Goal: Information Seeking & Learning: Learn about a topic

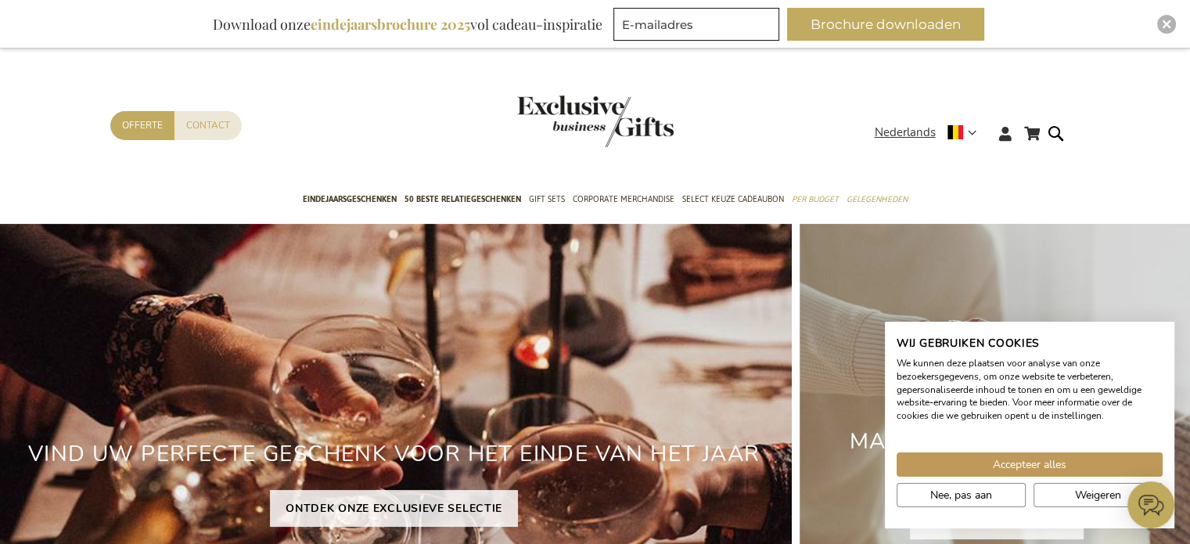
click at [485, 193] on span "50 beste relatiegeschenken" at bounding box center [462, 199] width 117 height 16
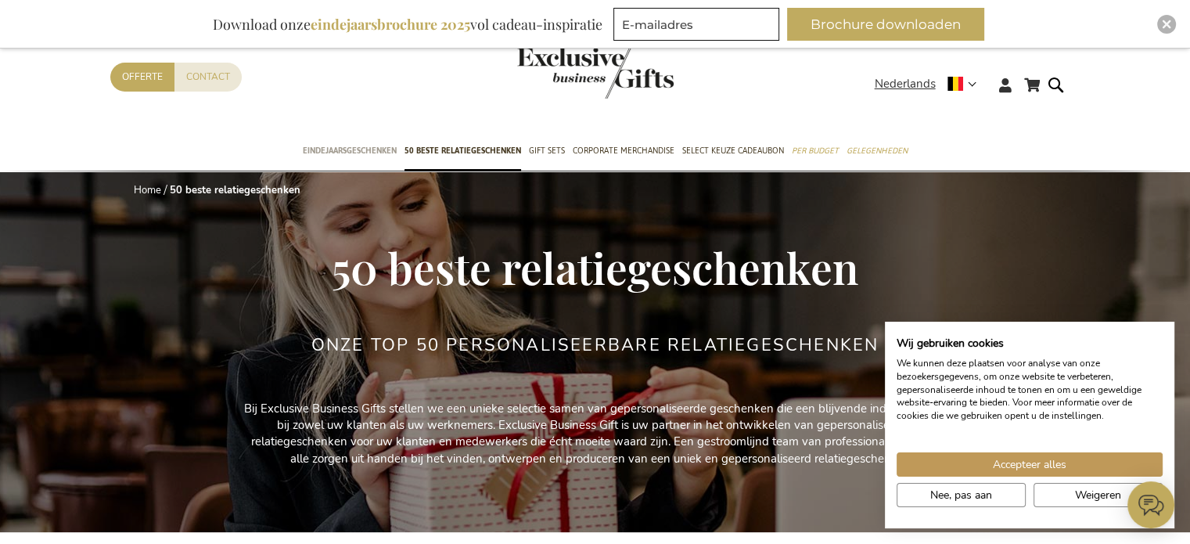
click at [354, 146] on span "Eindejaarsgeschenken" at bounding box center [350, 150] width 94 height 16
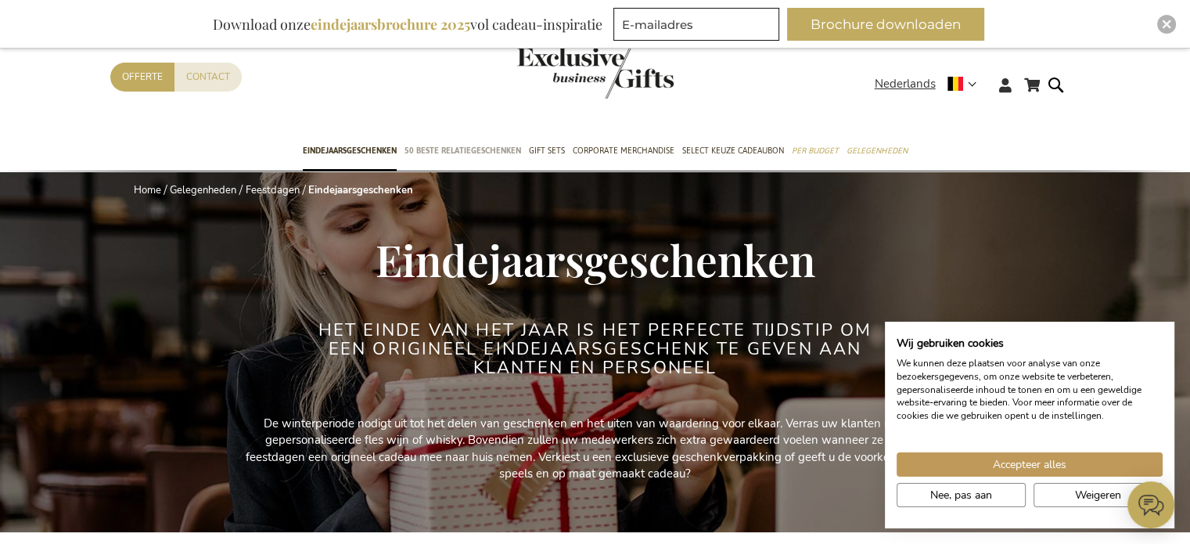
click at [494, 146] on span "50 beste relatiegeschenken" at bounding box center [462, 150] width 117 height 16
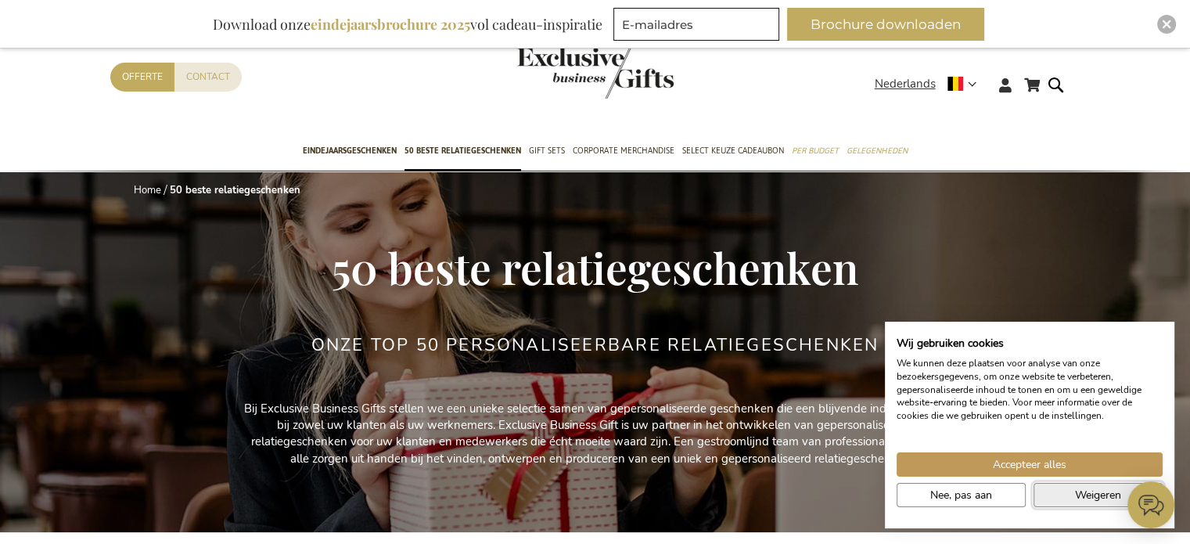
click at [1062, 491] on button "Weigeren" at bounding box center [1097, 495] width 129 height 24
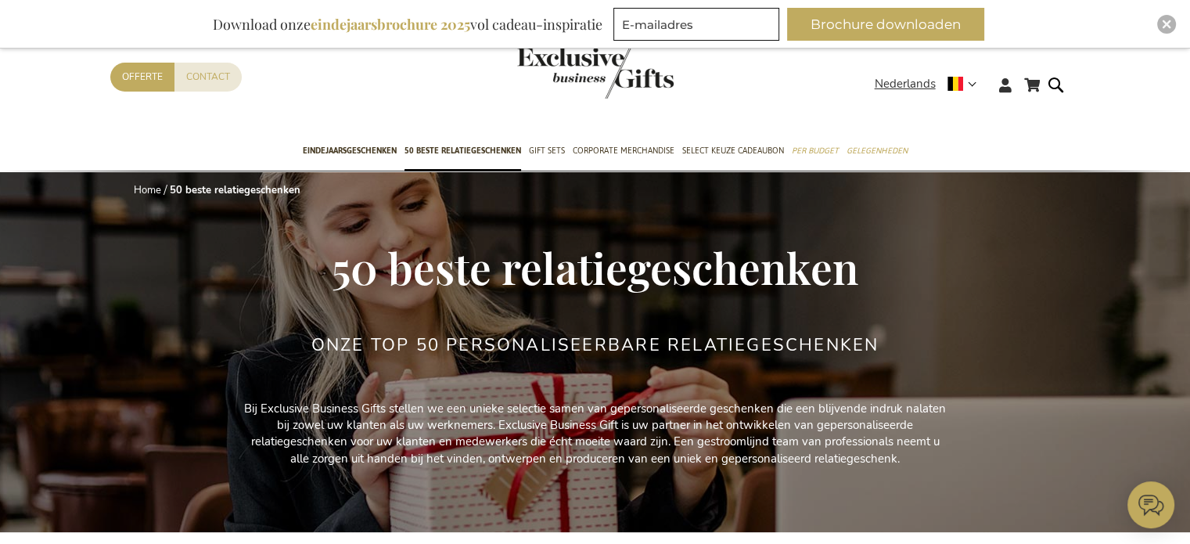
scroll to position [278, 0]
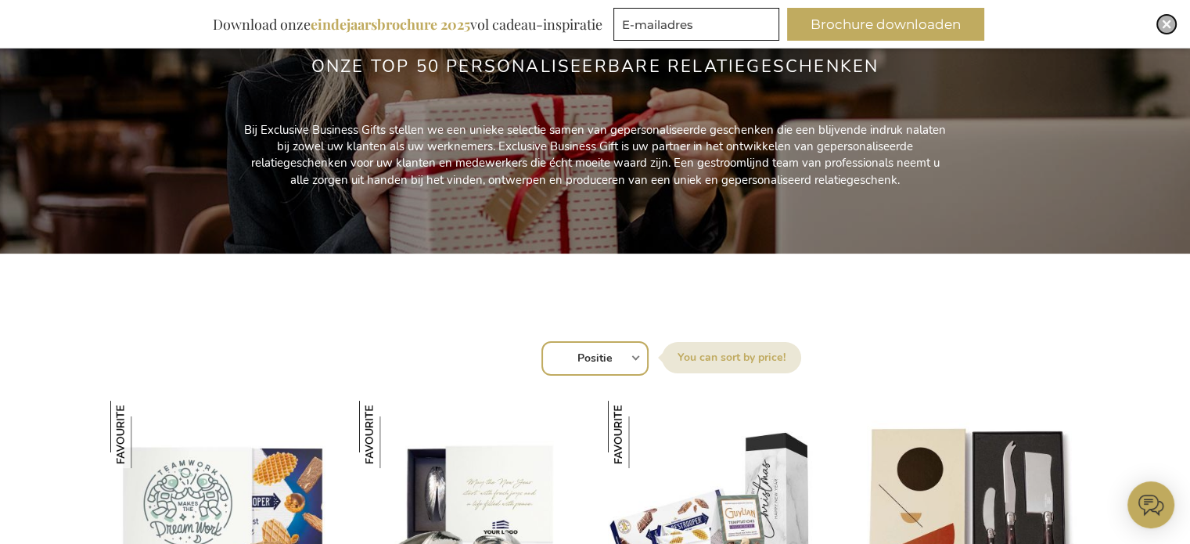
click at [1167, 25] on img "Close" at bounding box center [1166, 24] width 9 height 9
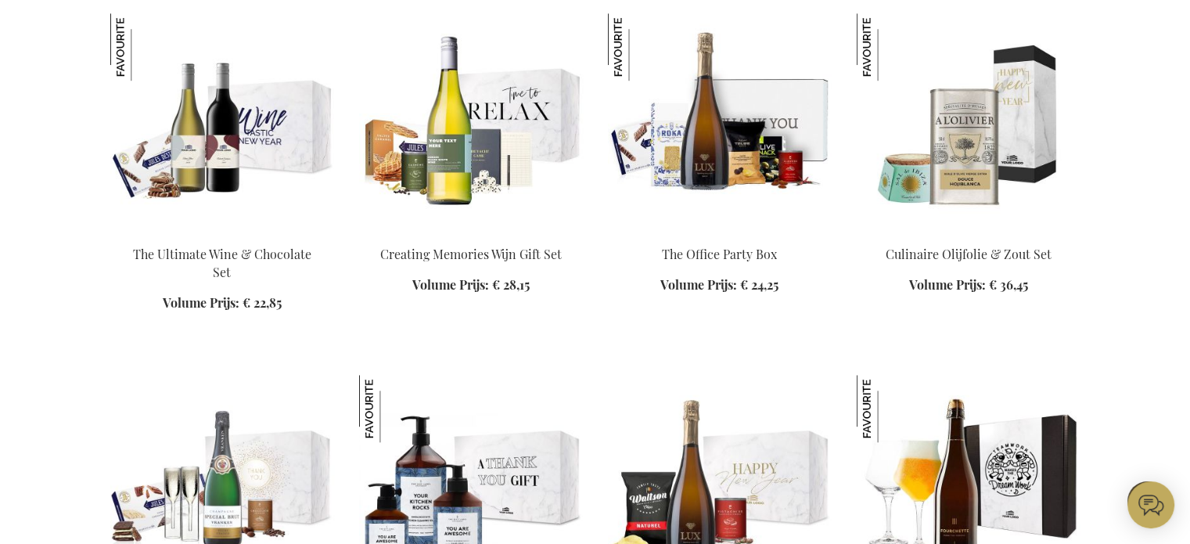
scroll to position [268, 0]
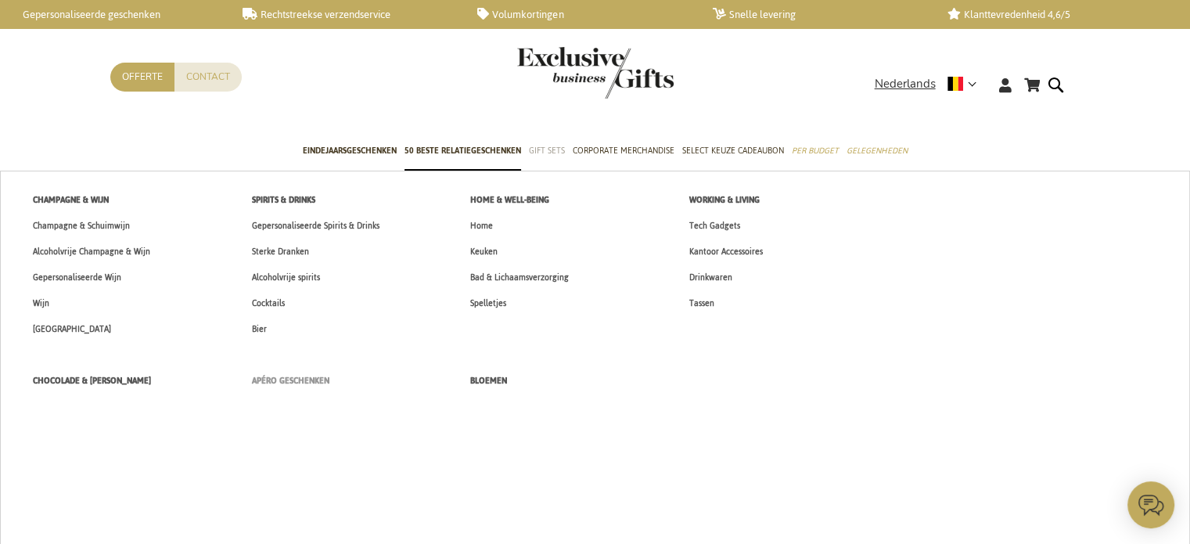
click at [300, 385] on span "Apéro Geschenken" at bounding box center [290, 380] width 77 height 16
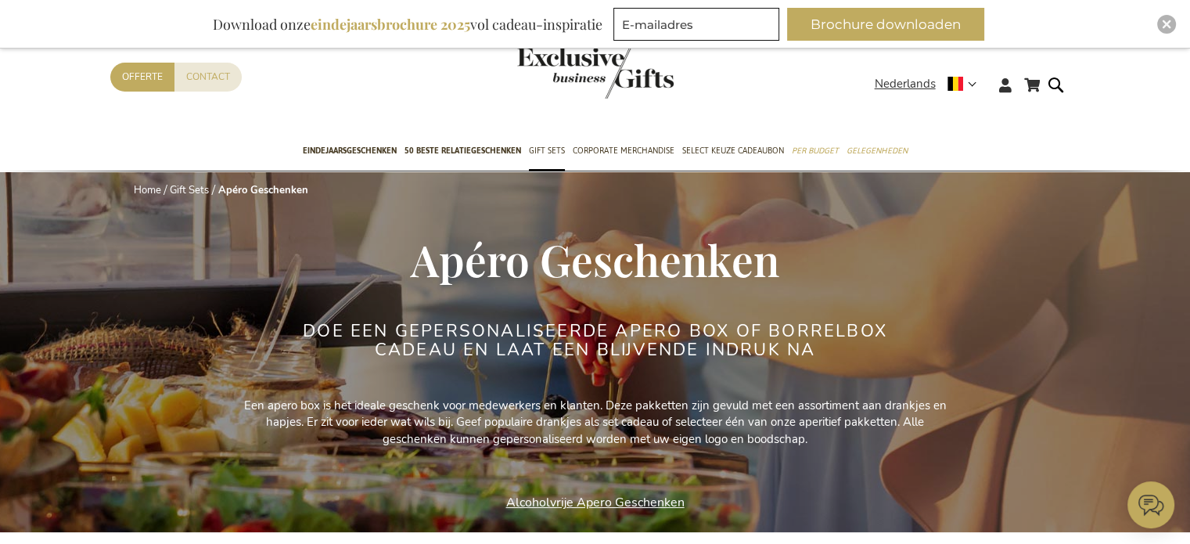
click at [1108, 112] on div "Winkelwagen Winkelwagen Sluiten U heeft geen product(en) in uw winkelwagen. Ga …" at bounding box center [595, 89] width 1190 height 85
click at [1162, 23] on img "Close" at bounding box center [1166, 24] width 9 height 9
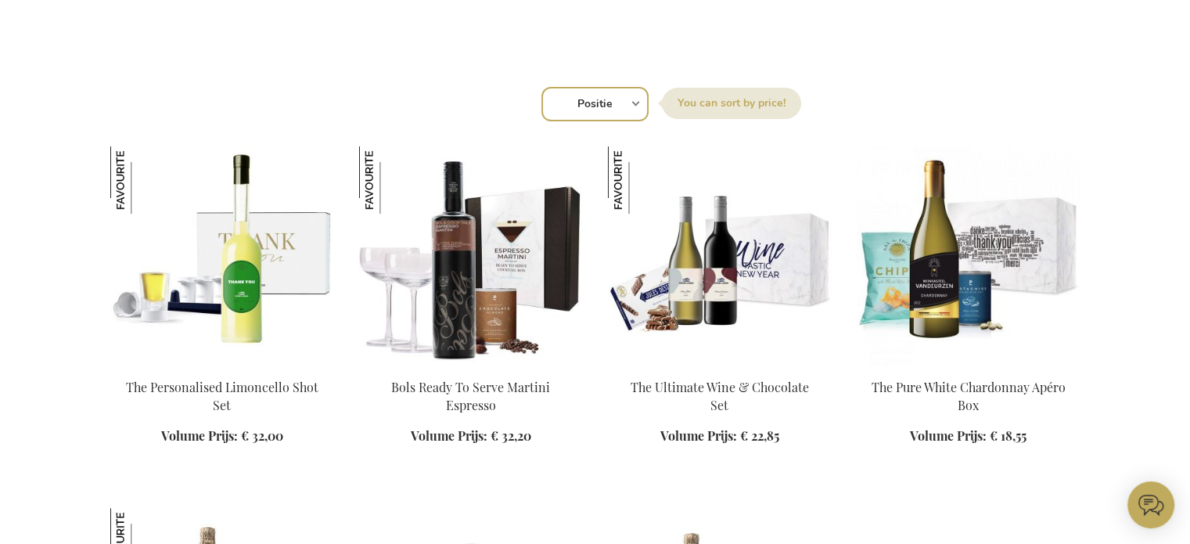
scroll to position [602, 0]
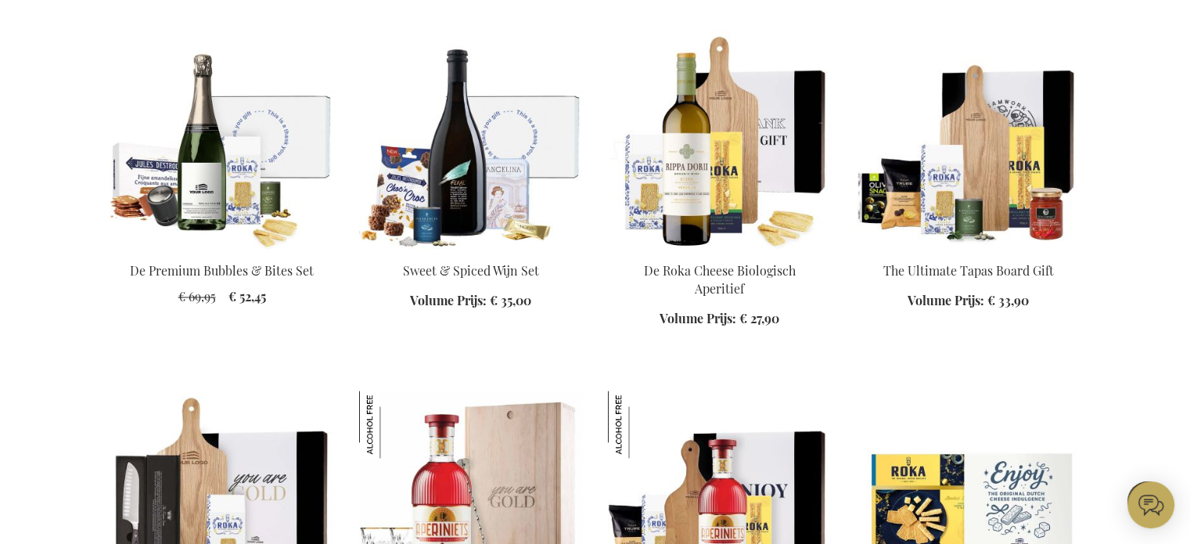
scroll to position [2914, 0]
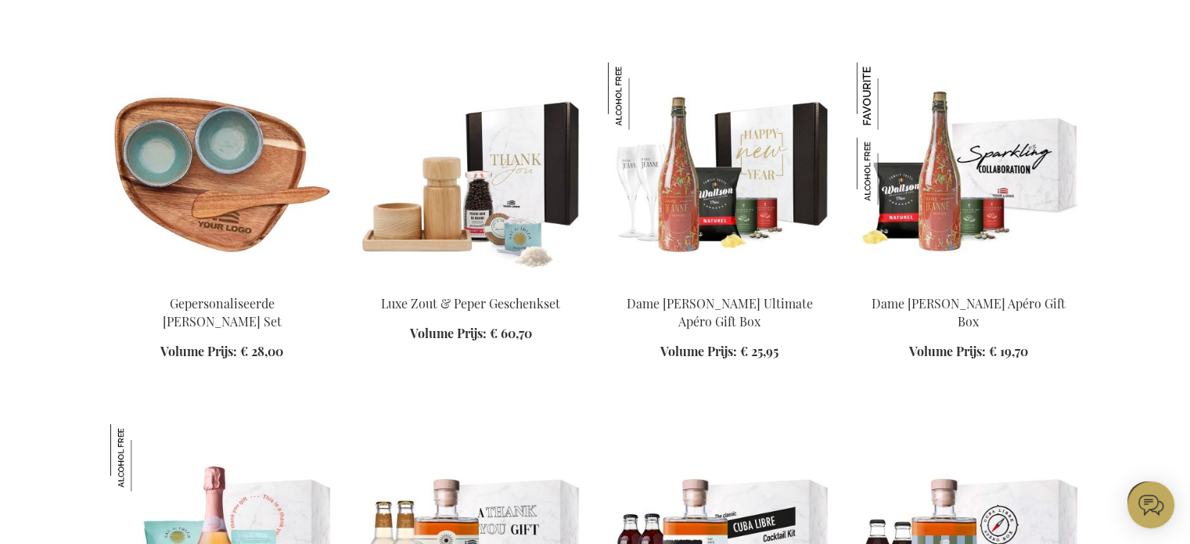
scroll to position [4202, 0]
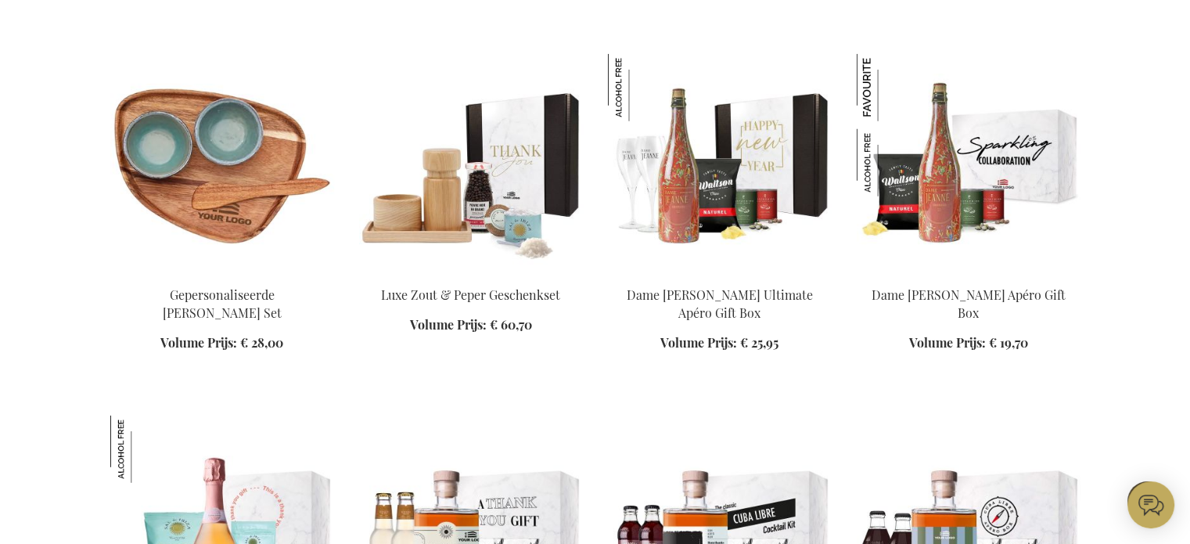
drag, startPoint x: 1188, startPoint y: 428, endPoint x: 1187, endPoint y: 450, distance: 21.9
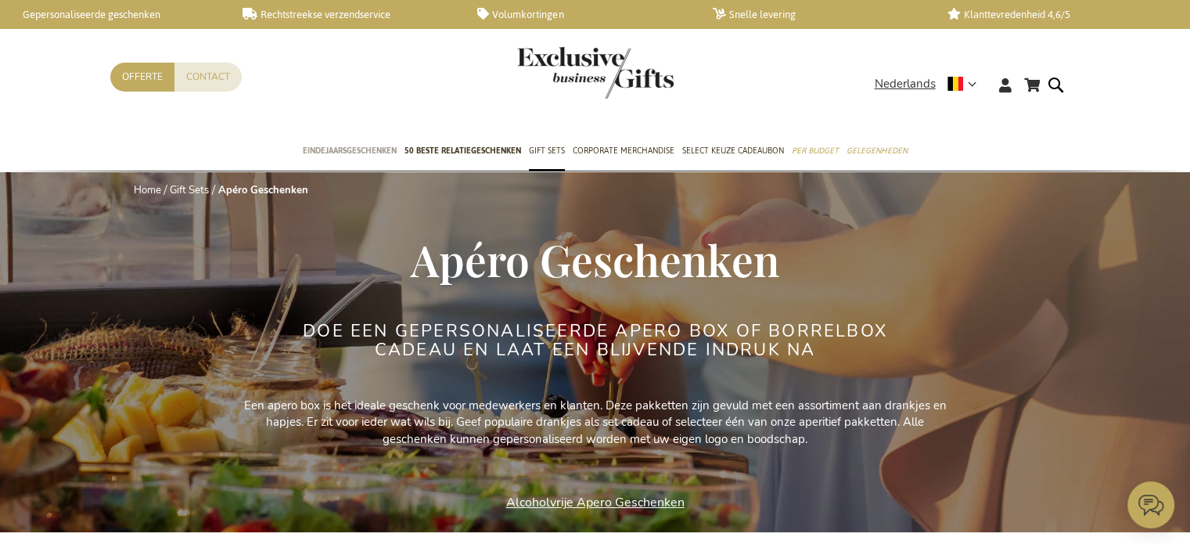
click at [360, 156] on span "Eindejaarsgeschenken" at bounding box center [350, 150] width 94 height 16
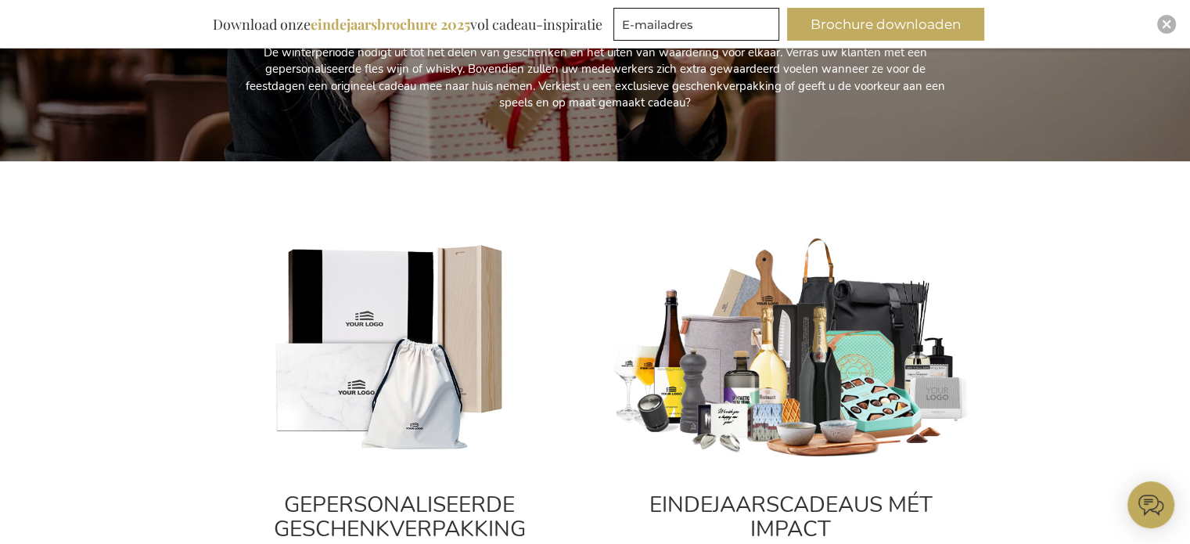
scroll to position [542, 0]
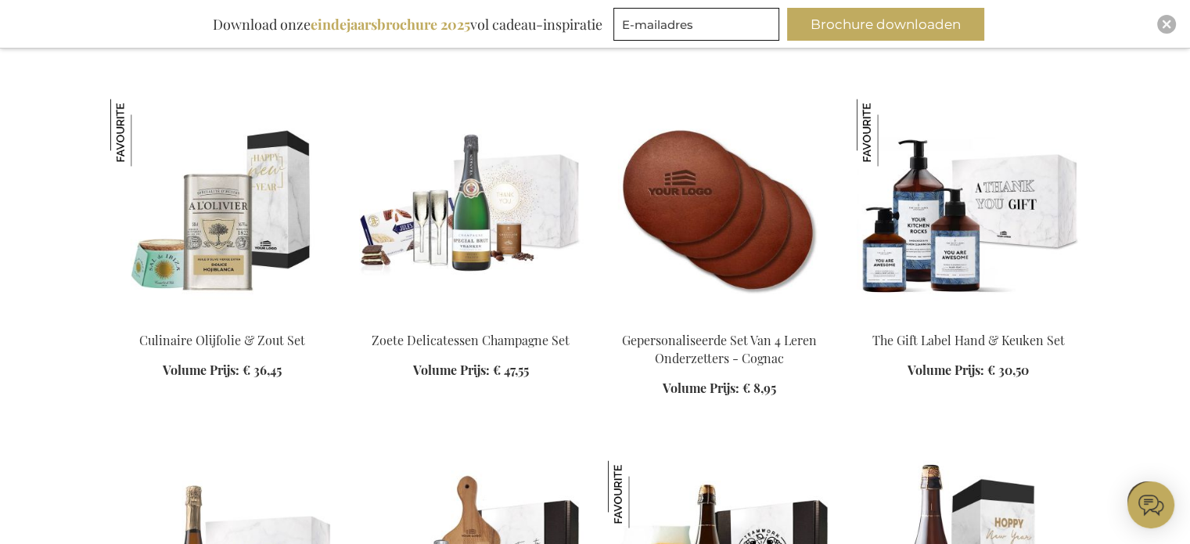
scroll to position [2485, 0]
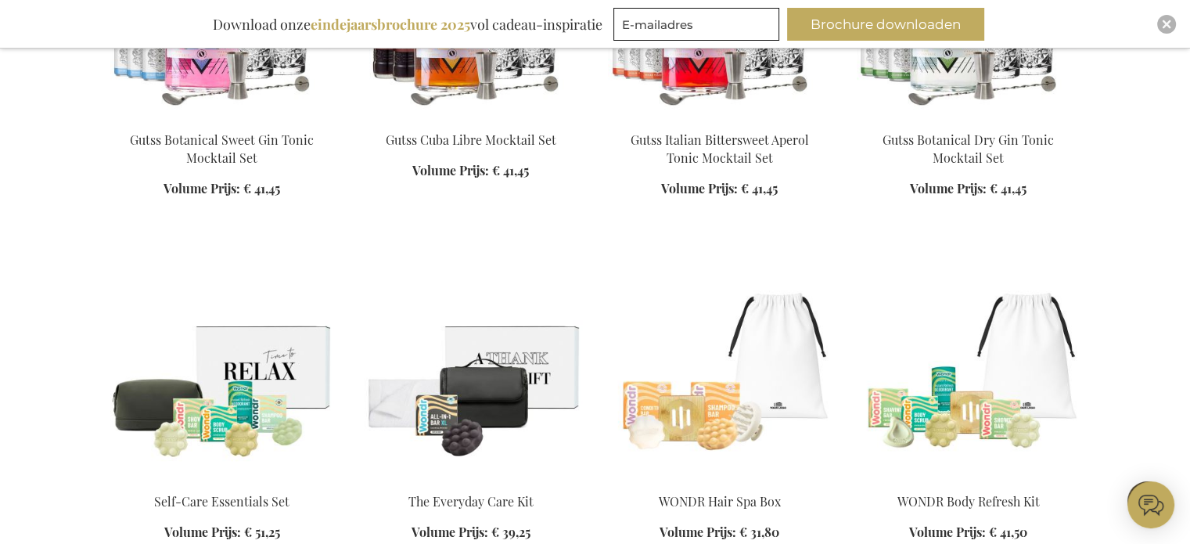
scroll to position [6042, 0]
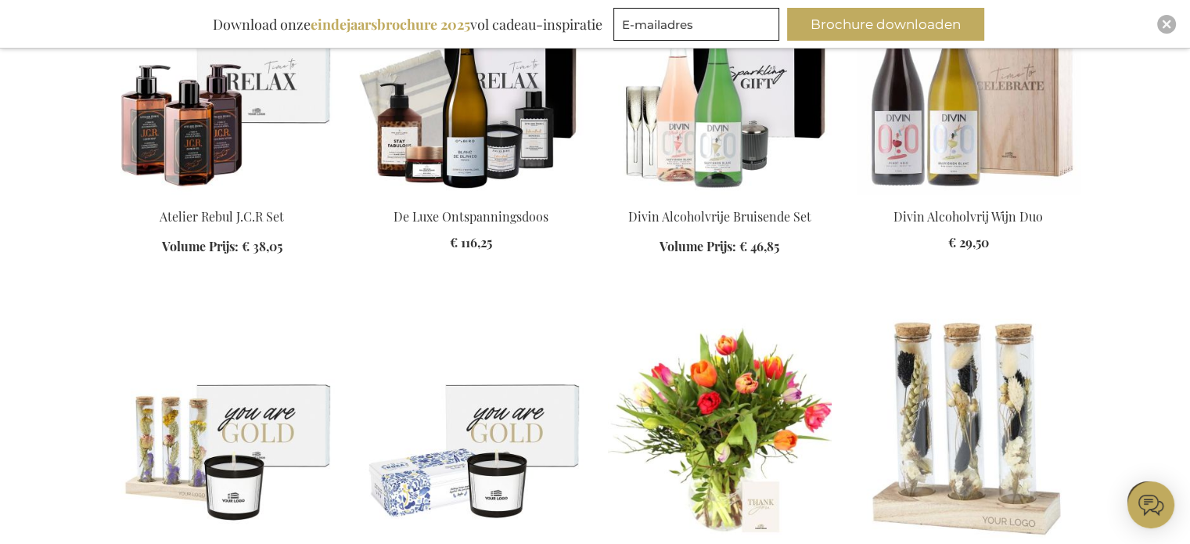
scroll to position [6967, 0]
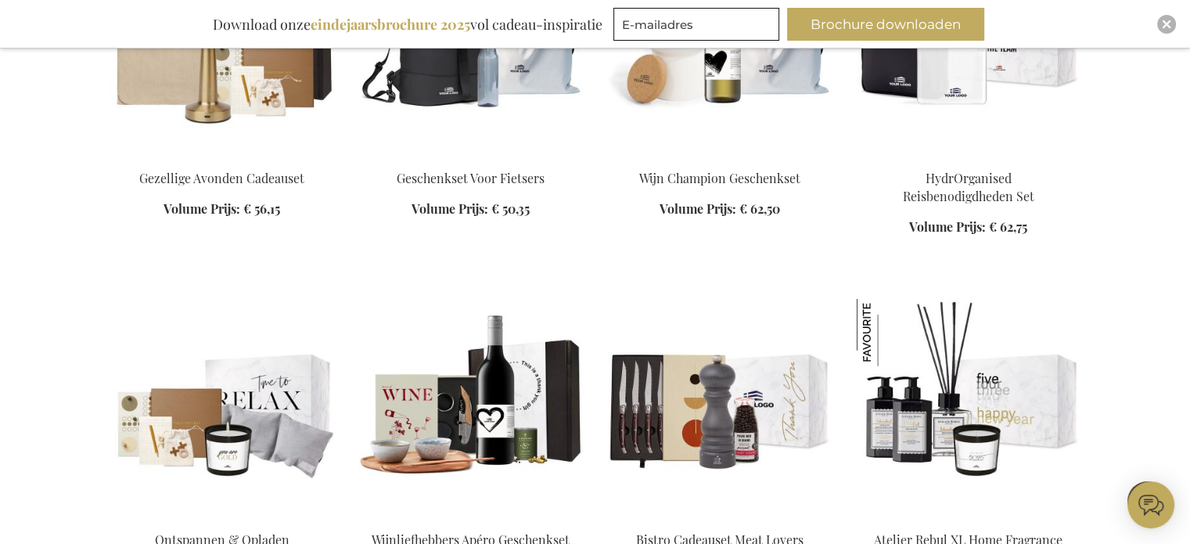
scroll to position [10213, 0]
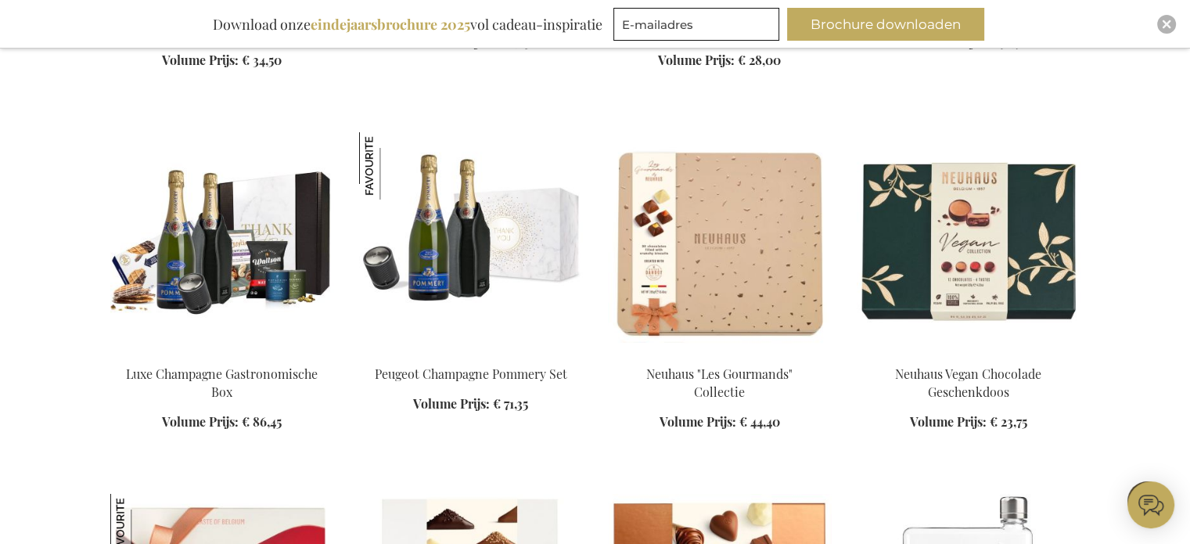
scroll to position [11441, 0]
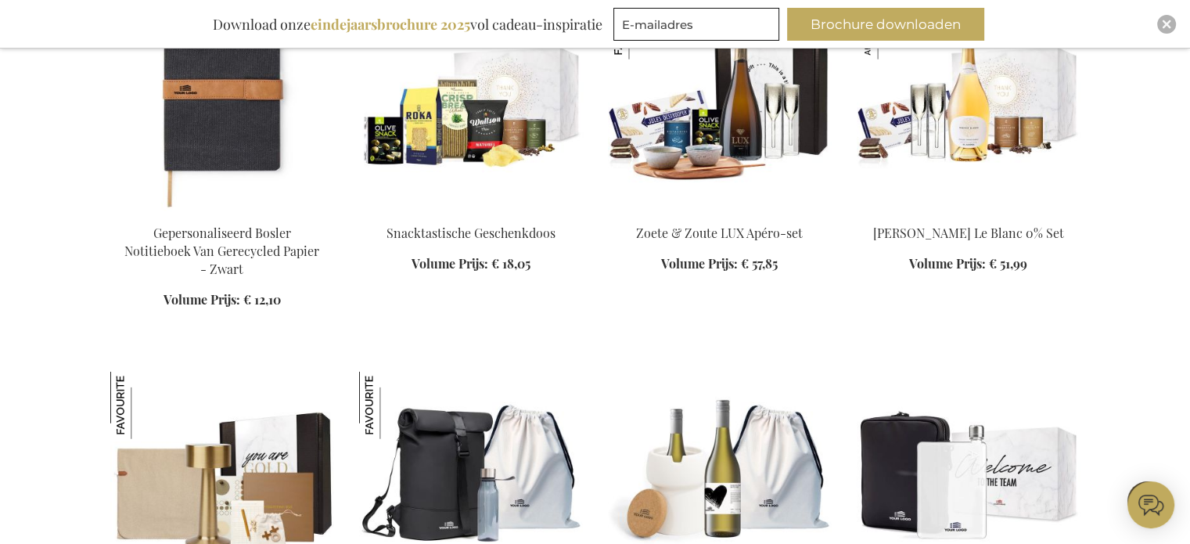
scroll to position [9926, 0]
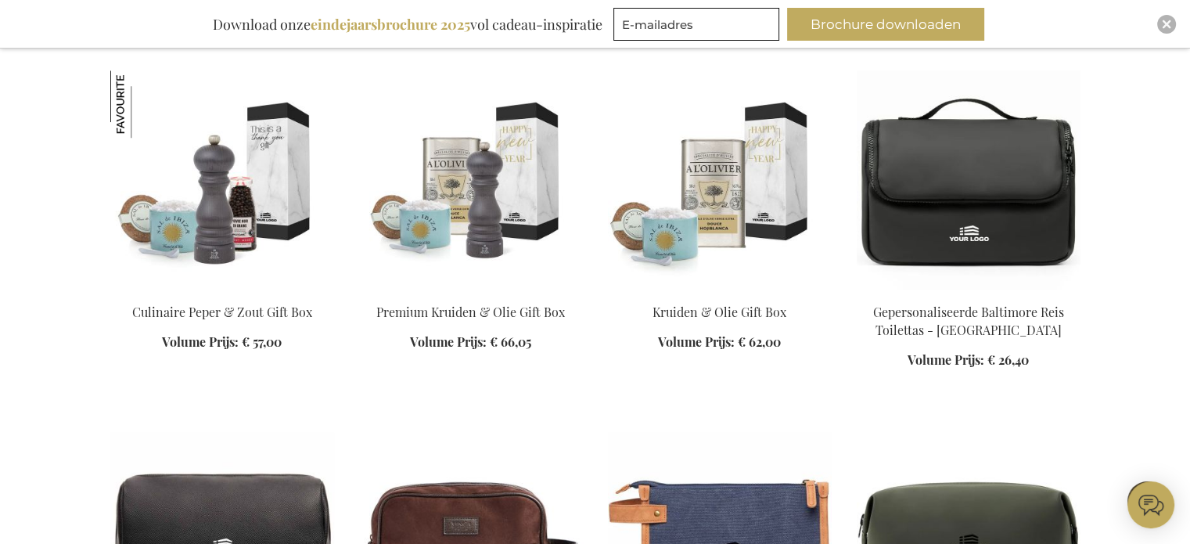
scroll to position [13314, 0]
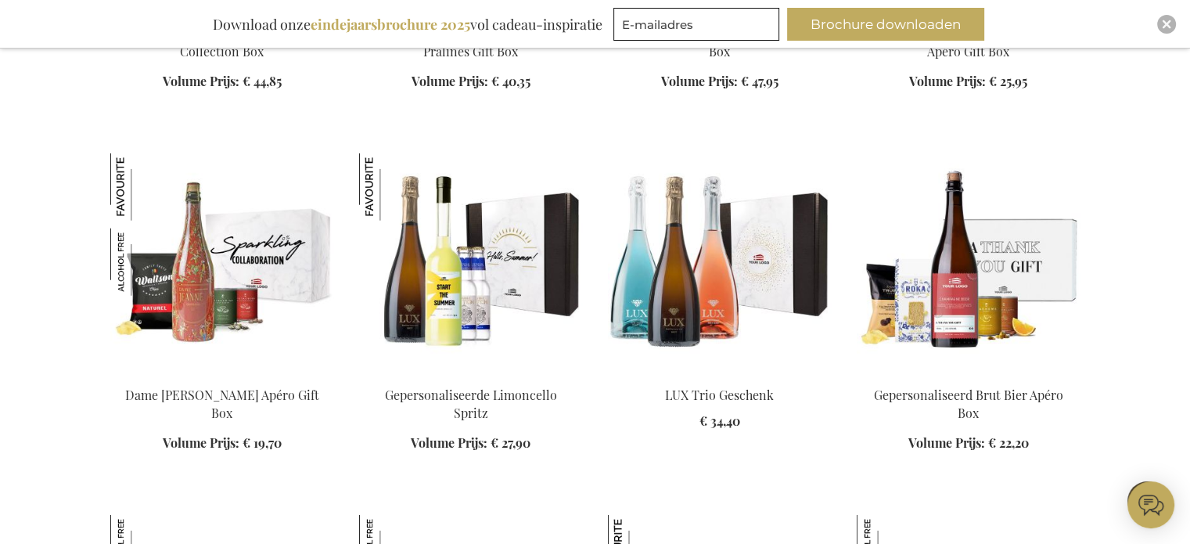
scroll to position [15833, 0]
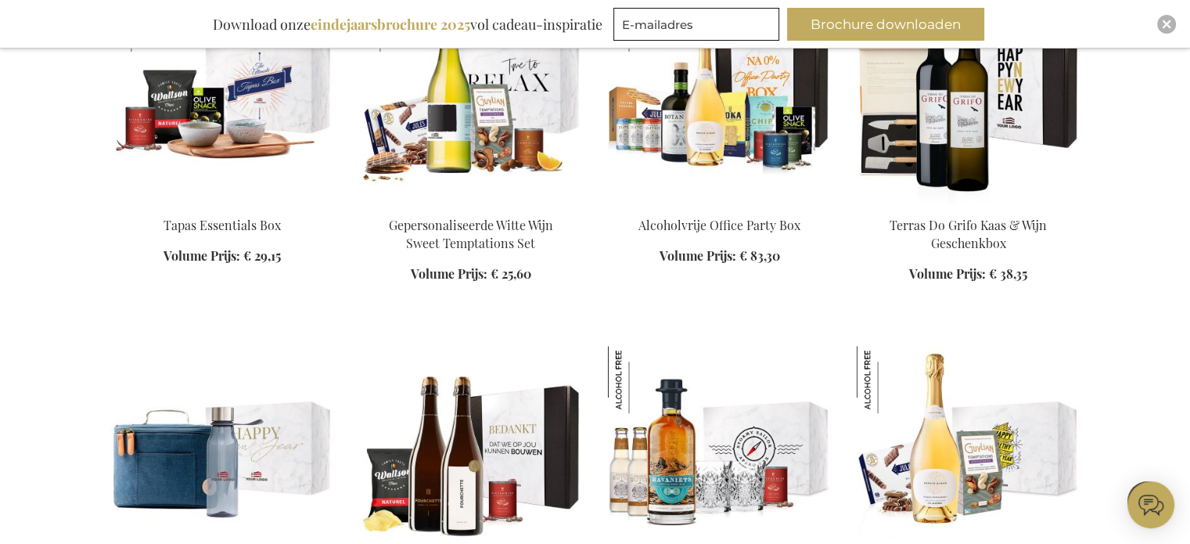
scroll to position [18900, 0]
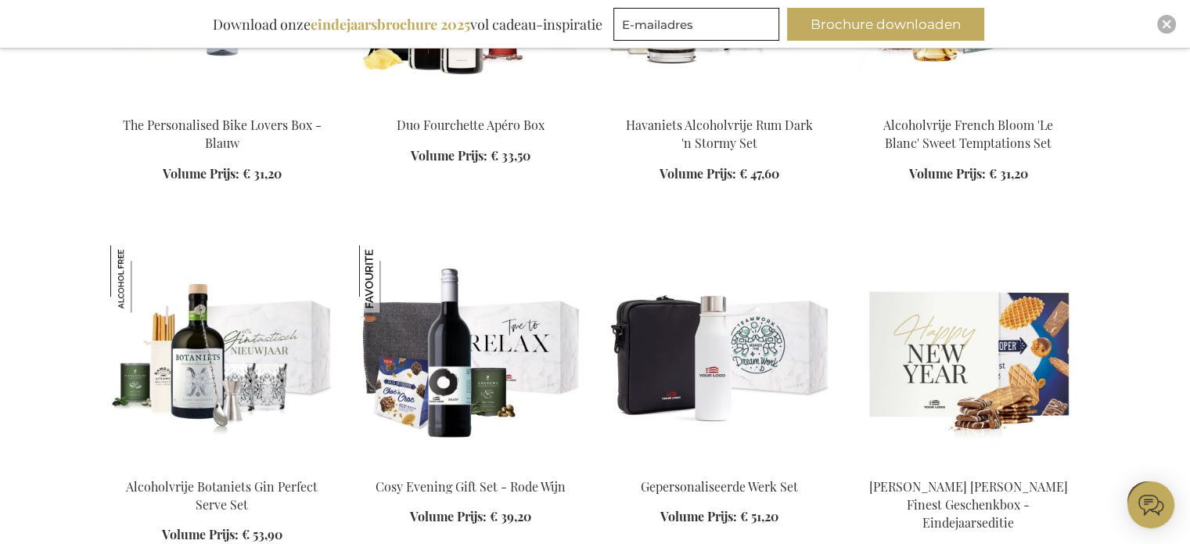
scroll to position [19361, 0]
